Goal: Information Seeking & Learning: Learn about a topic

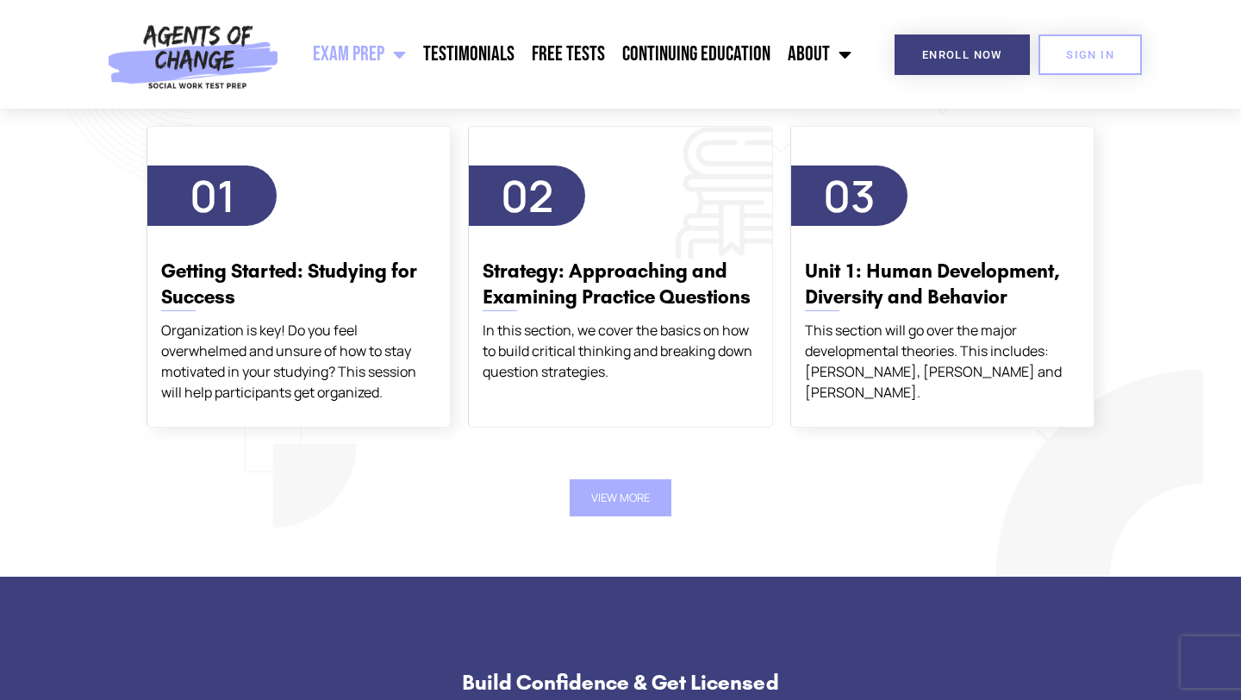
scroll to position [2050, 0]
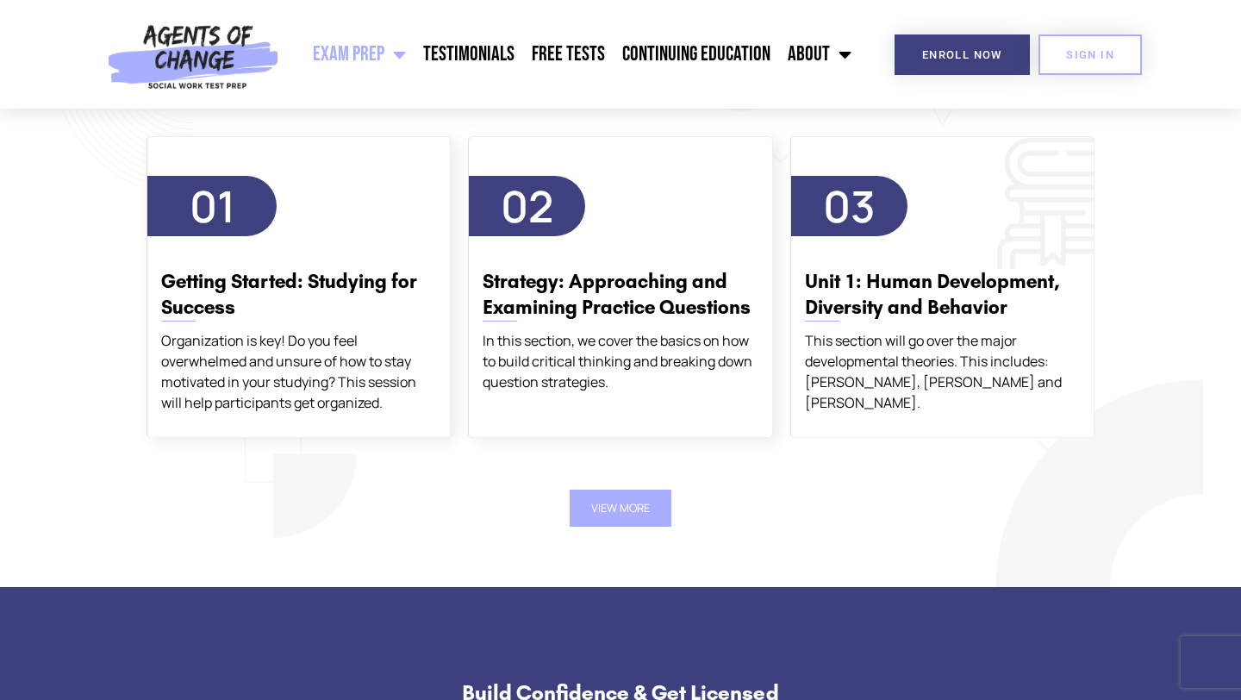
click at [647, 297] on h3 "Unit 1: Human Development, Diversity and Behavior" at bounding box center [942, 295] width 275 height 52
click at [647, 211] on span "03" at bounding box center [849, 206] width 53 height 59
click at [647, 508] on button "View More" at bounding box center [621, 508] width 102 height 37
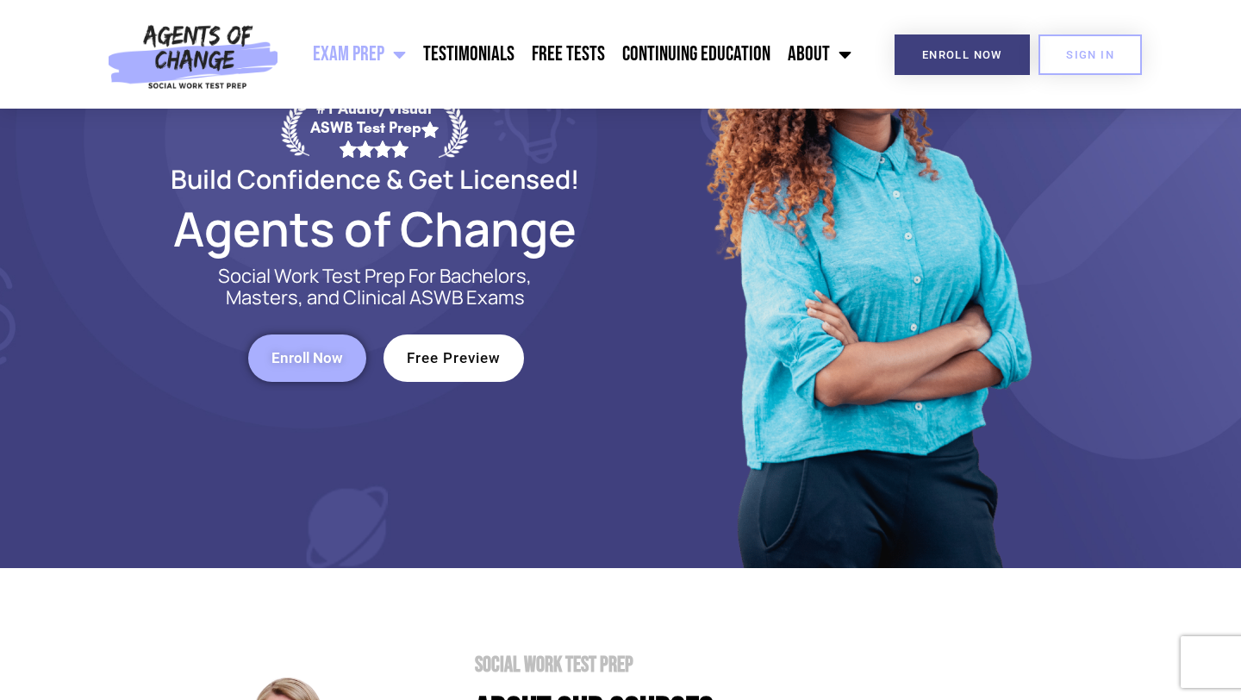
scroll to position [0, 0]
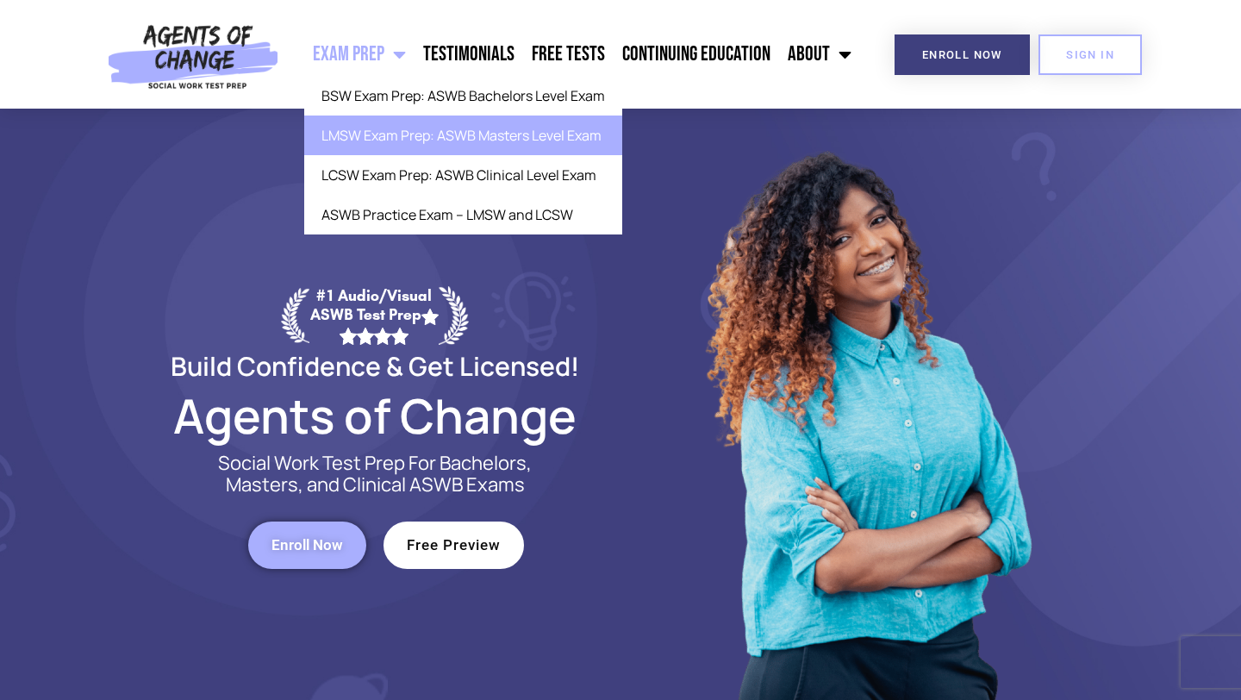
click at [394, 141] on link "LMSW Exam Prep: ASWB Masters Level Exam" at bounding box center [463, 136] width 318 height 40
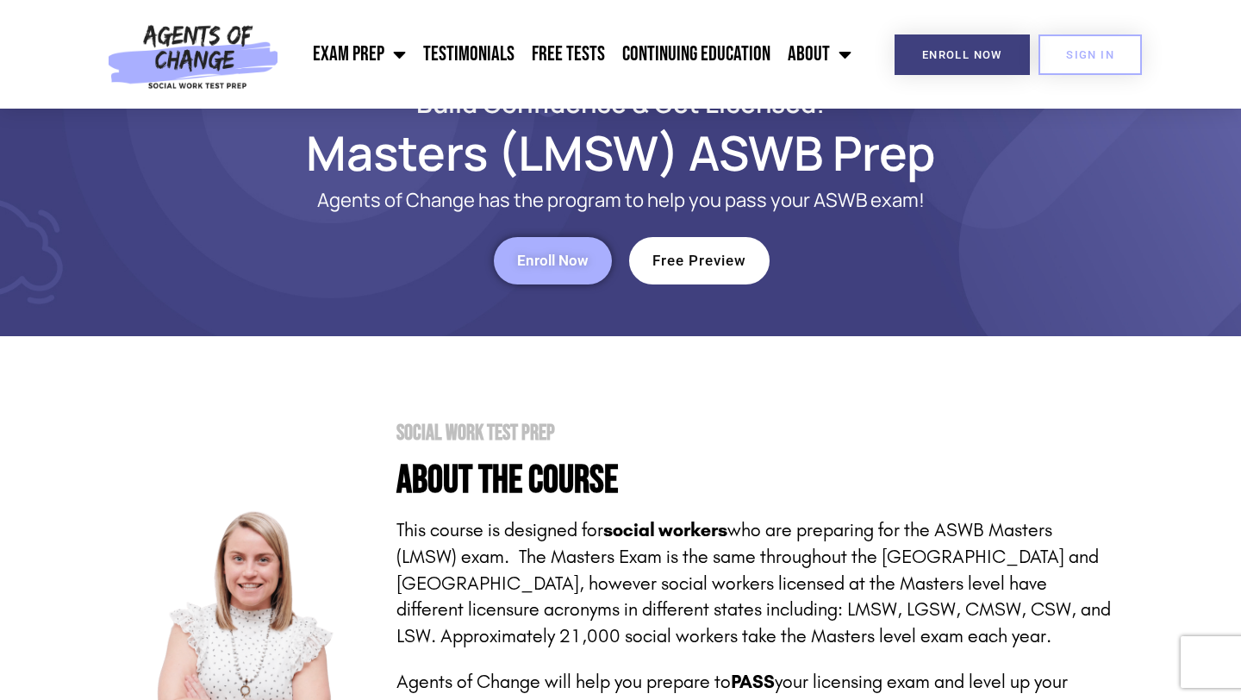
scroll to position [66, 0]
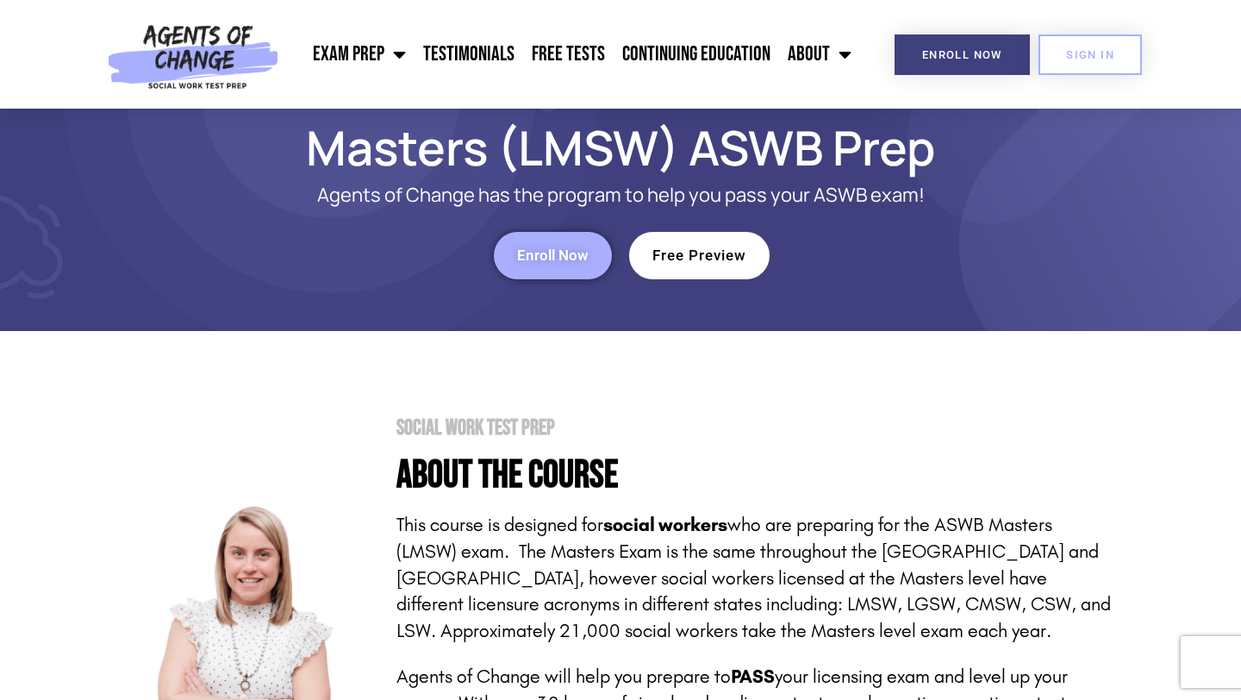
click at [717, 253] on span "Free Preview" at bounding box center [700, 255] width 94 height 15
click at [712, 260] on span "Free Preview" at bounding box center [700, 255] width 94 height 15
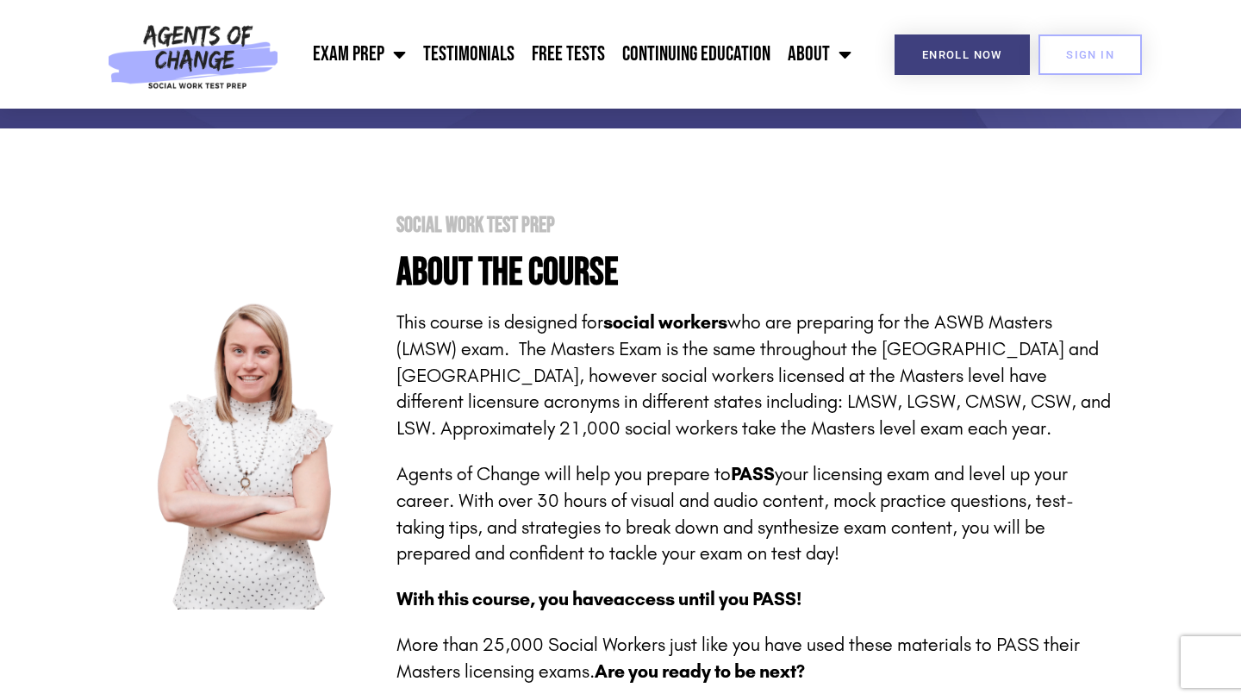
scroll to position [0, 0]
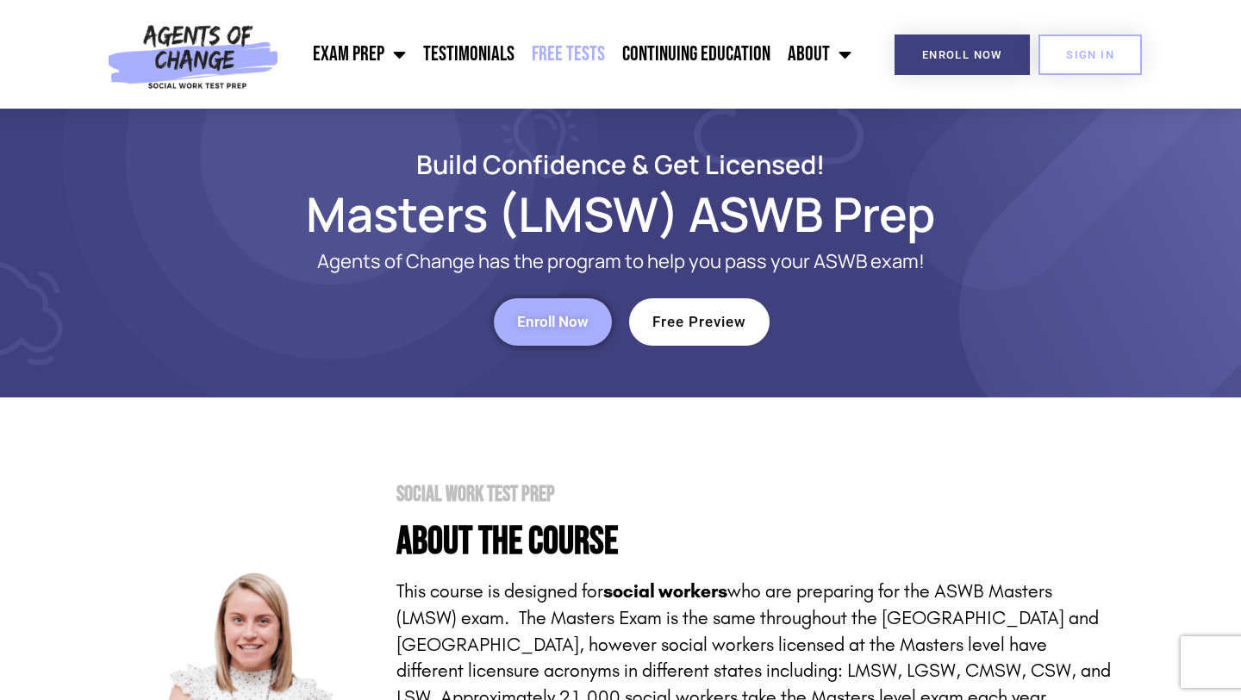
click at [572, 50] on link "Free Tests" at bounding box center [568, 54] width 91 height 43
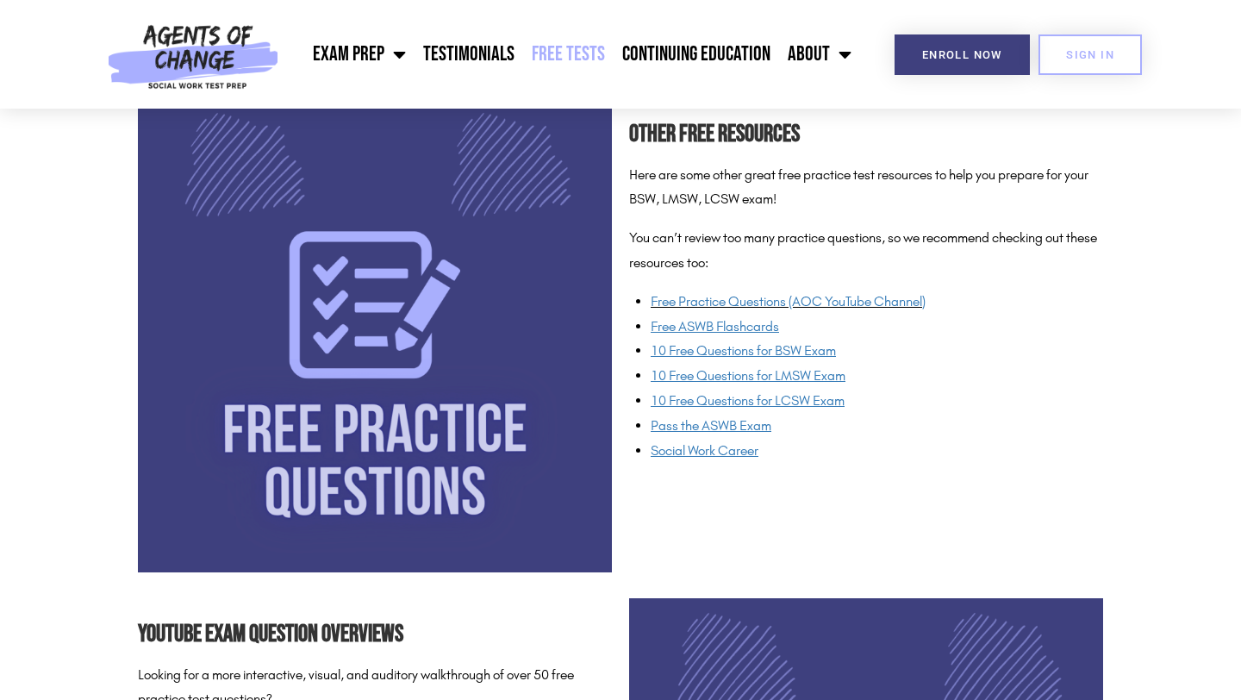
scroll to position [1252, 0]
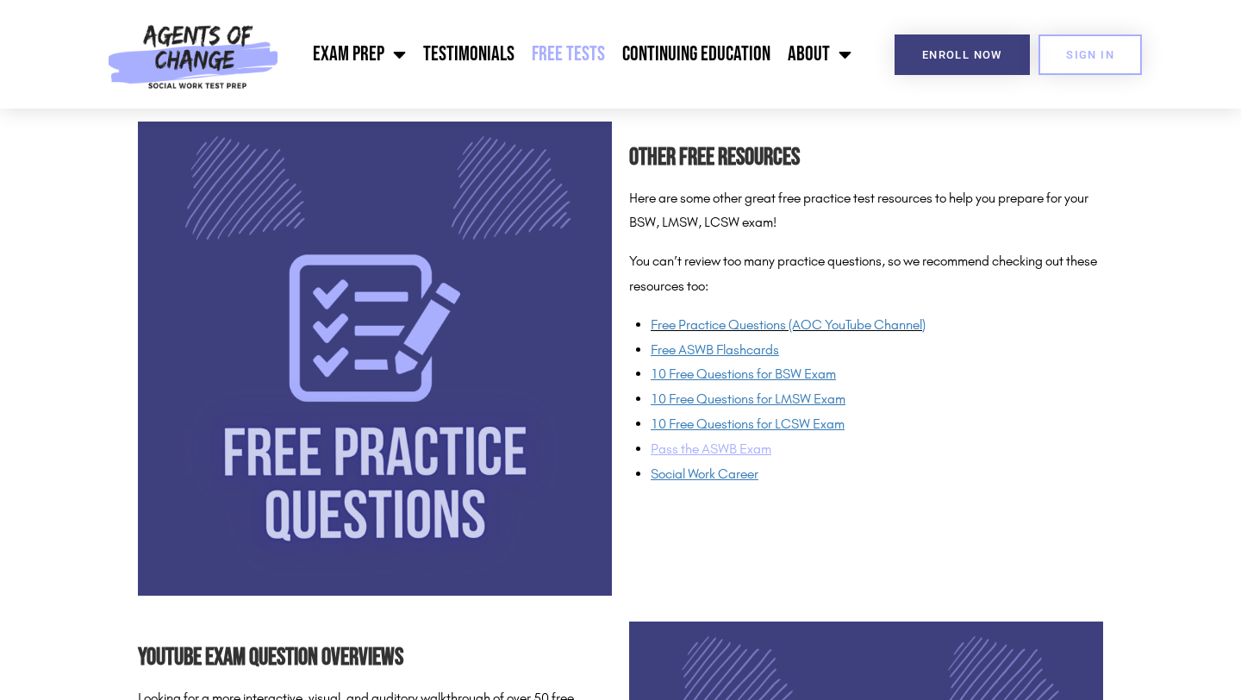
click at [700, 449] on span "Pass the ASWB Exam" at bounding box center [711, 448] width 121 height 16
